Goal: Transaction & Acquisition: Purchase product/service

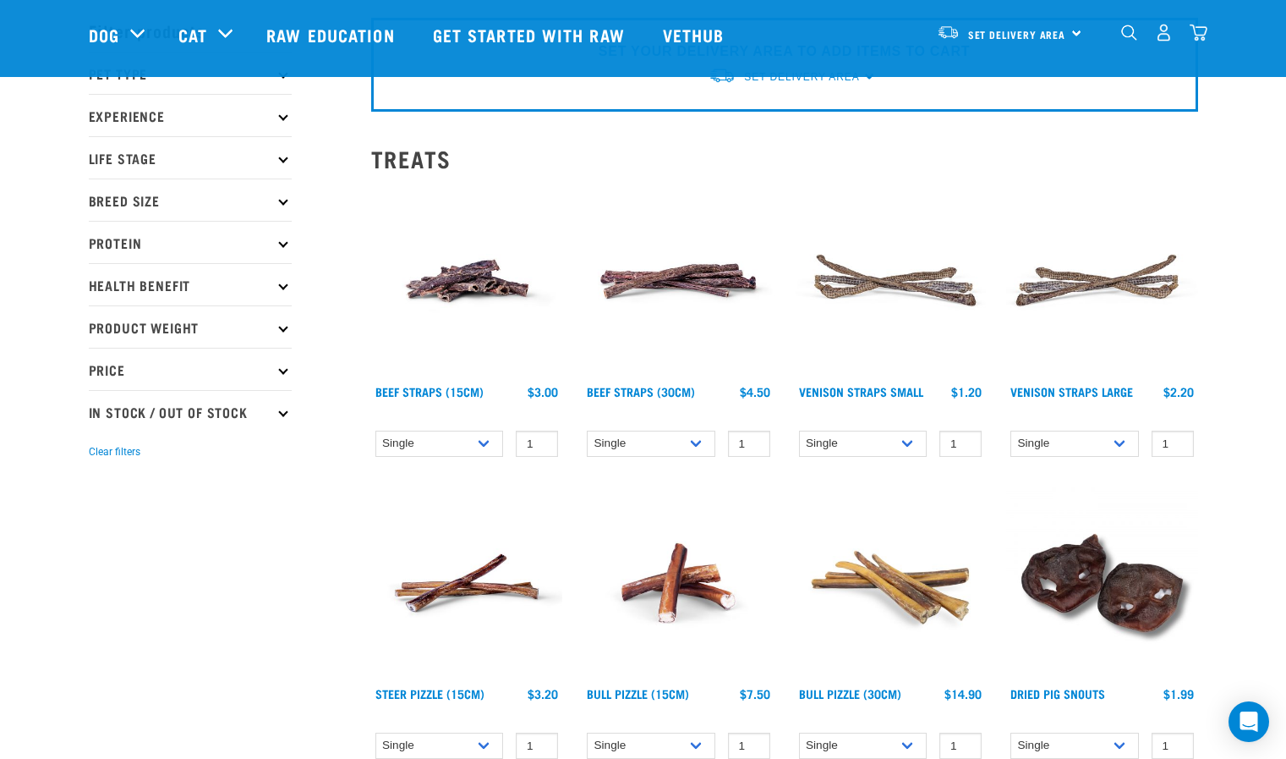
scroll to position [135, 0]
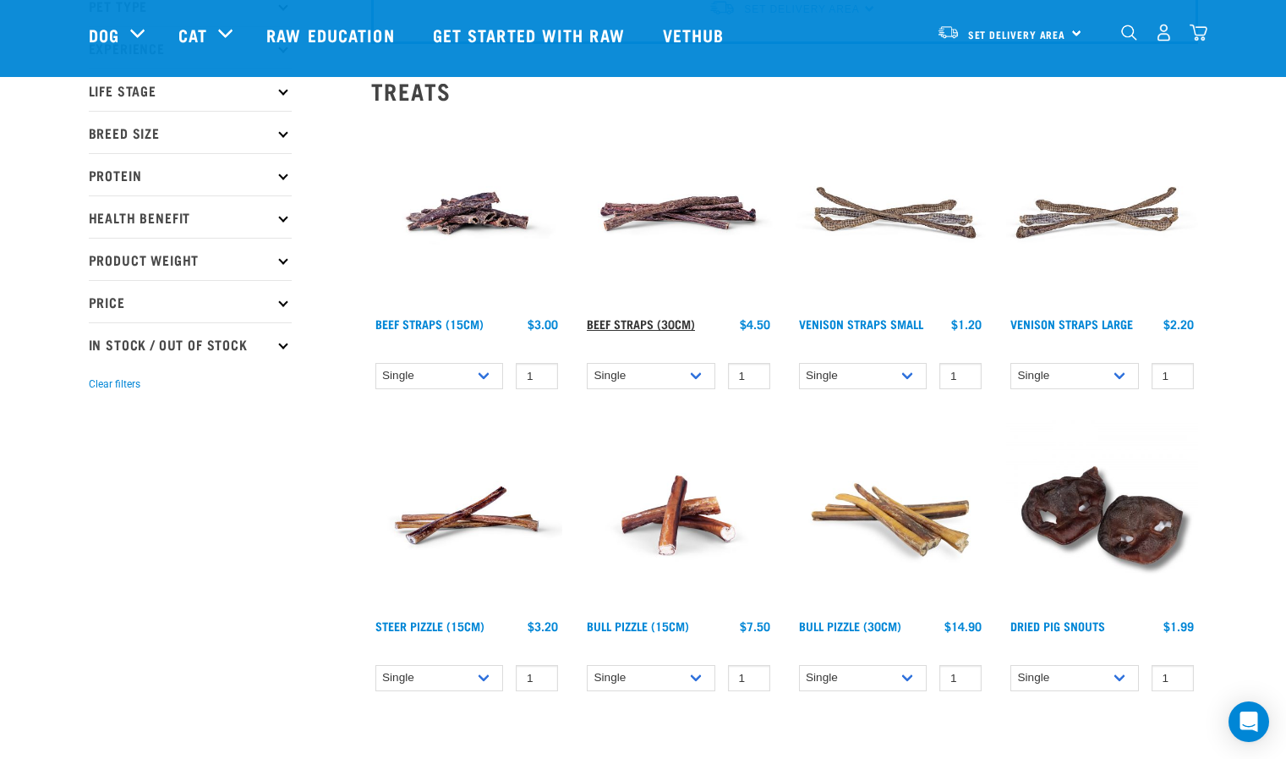
click at [651, 324] on link "Beef Straps (30cm)" at bounding box center [641, 323] width 108 height 6
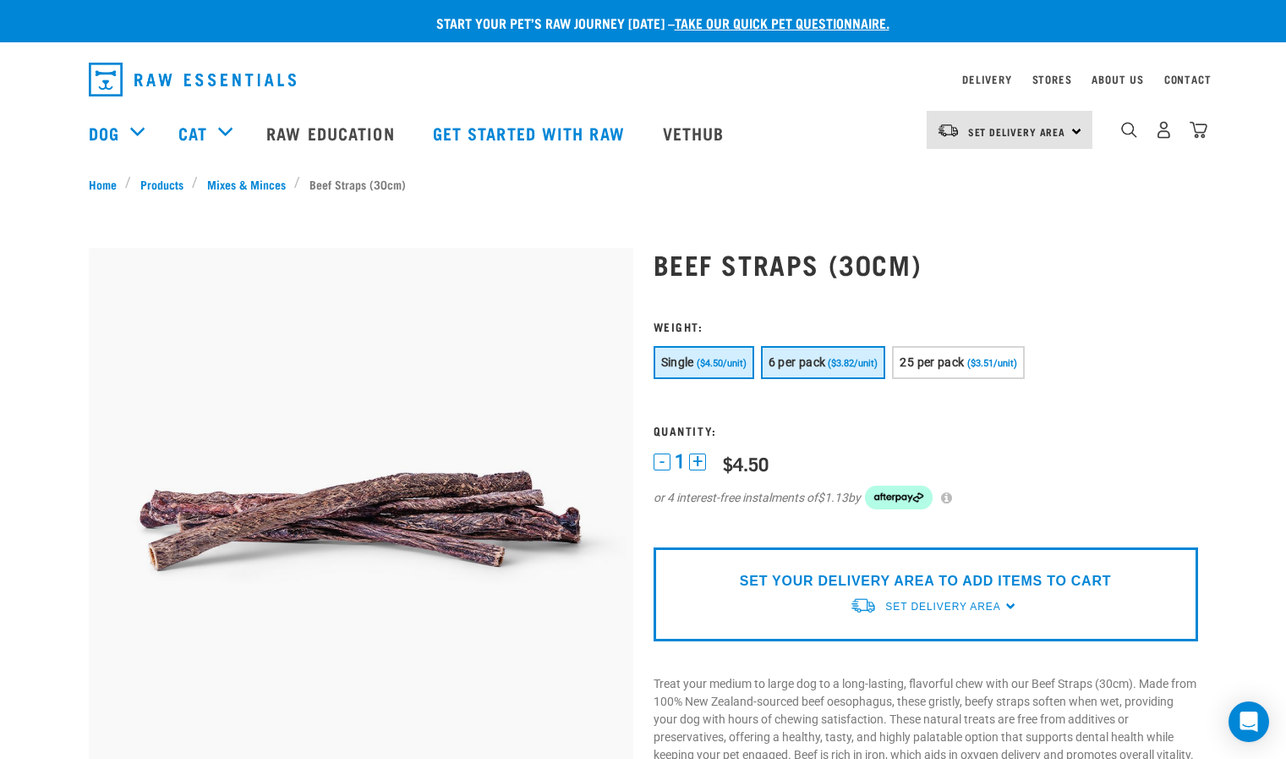
click at [799, 365] on span "6 per pack" at bounding box center [798, 362] width 58 height 14
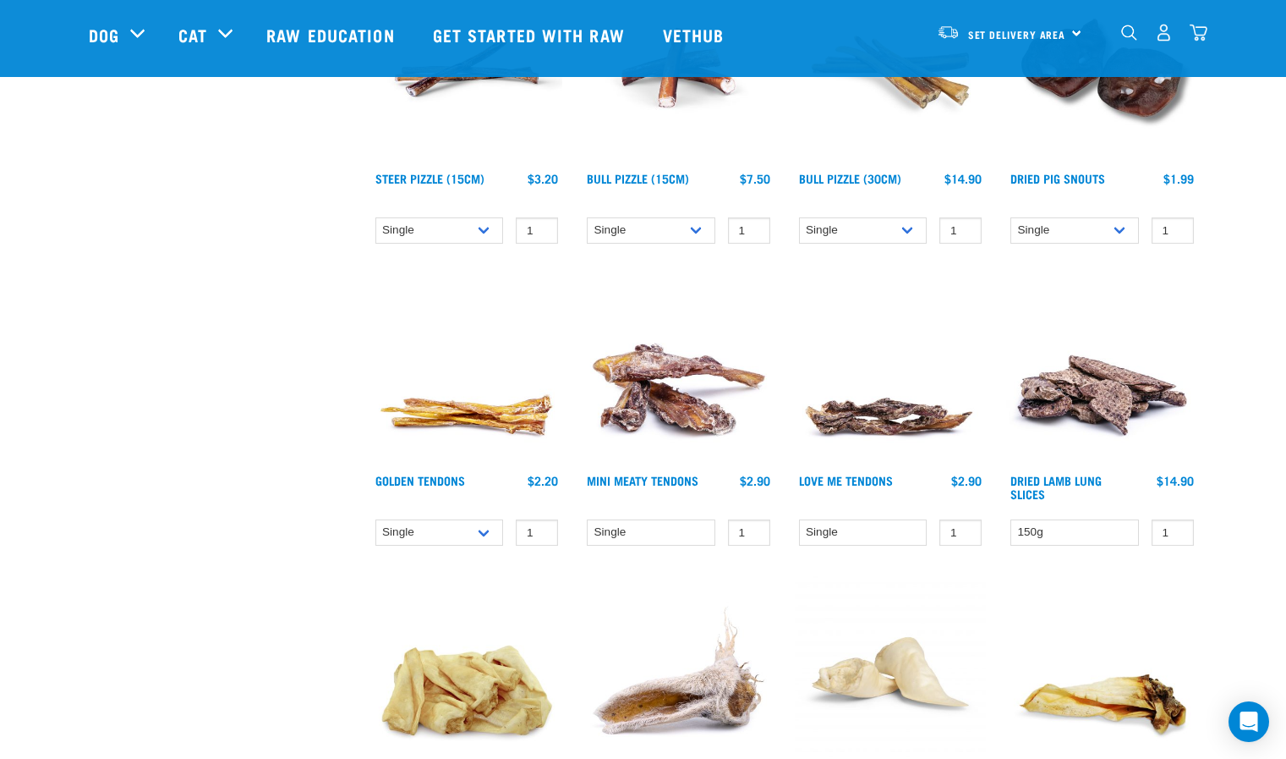
scroll to position [584, 0]
